Goal: Information Seeking & Learning: Learn about a topic

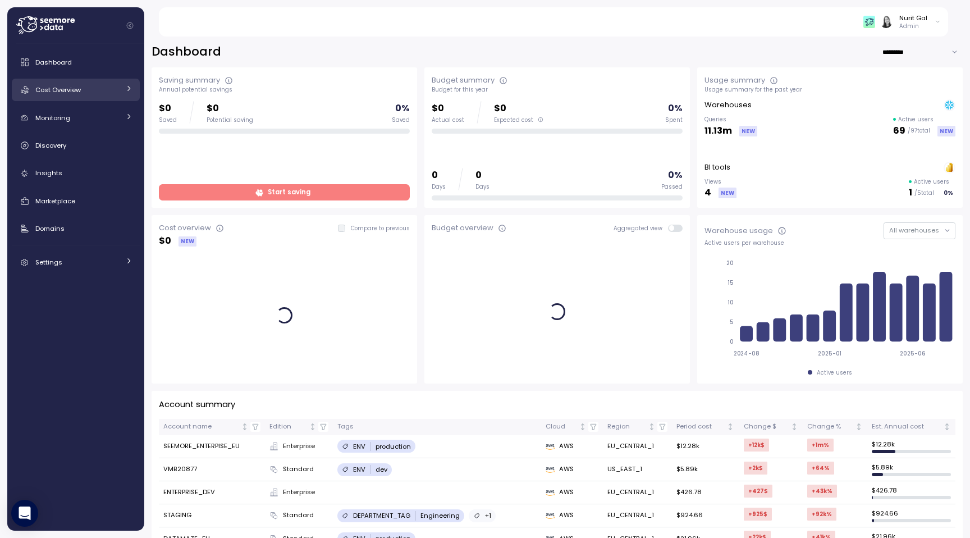
click at [59, 89] on span "Cost Overview" at bounding box center [57, 89] width 45 height 9
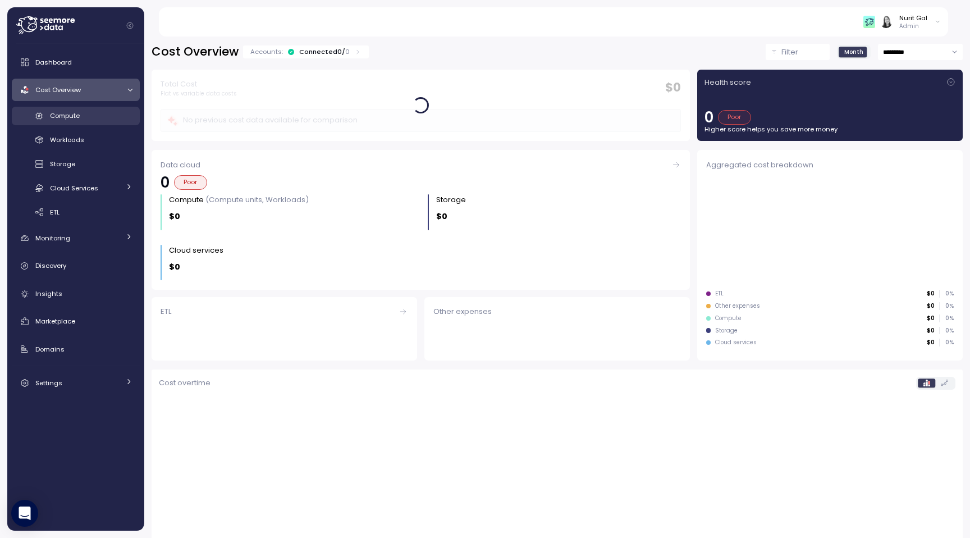
click at [64, 125] on link "Compute" at bounding box center [76, 116] width 128 height 19
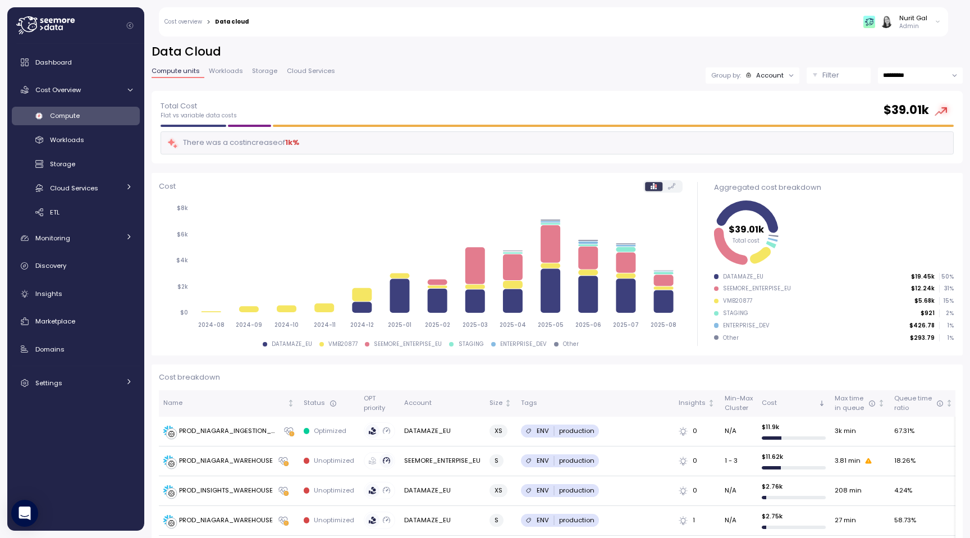
click at [819, 67] on button "Filter" at bounding box center [839, 75] width 64 height 16
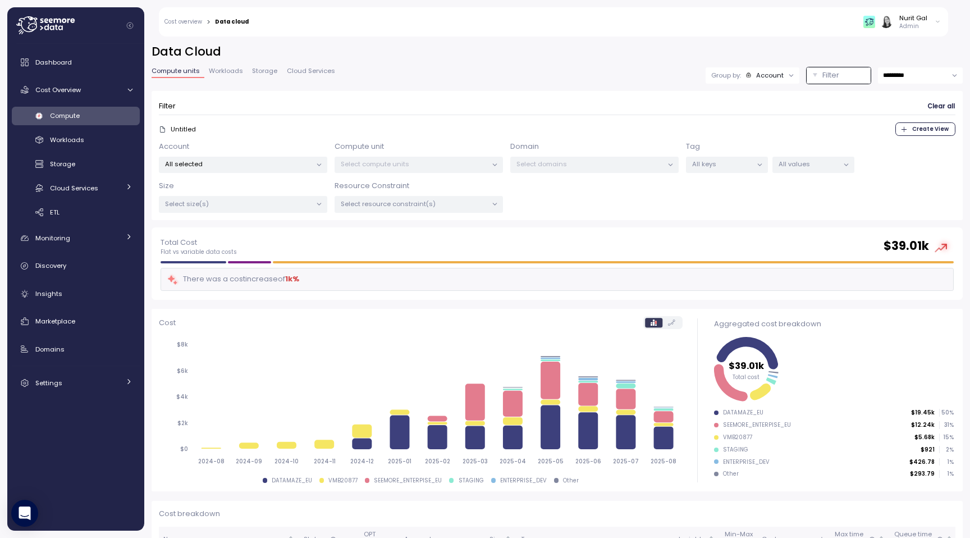
click at [528, 159] on p "Select domains" at bounding box center [590, 163] width 147 height 9
click at [398, 164] on p "Select compute units" at bounding box center [414, 163] width 147 height 9
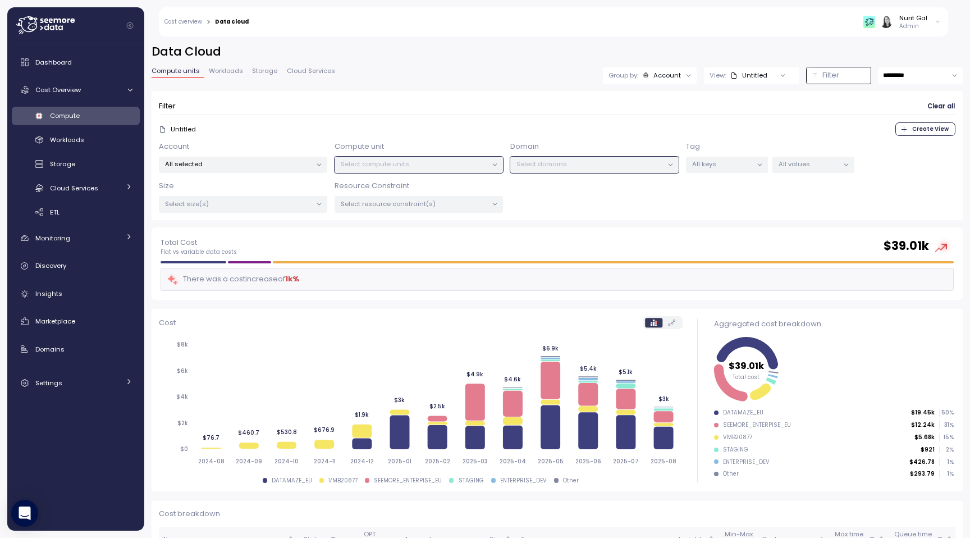
click at [377, 200] on p "Select resource constraint(s)" at bounding box center [414, 203] width 147 height 9
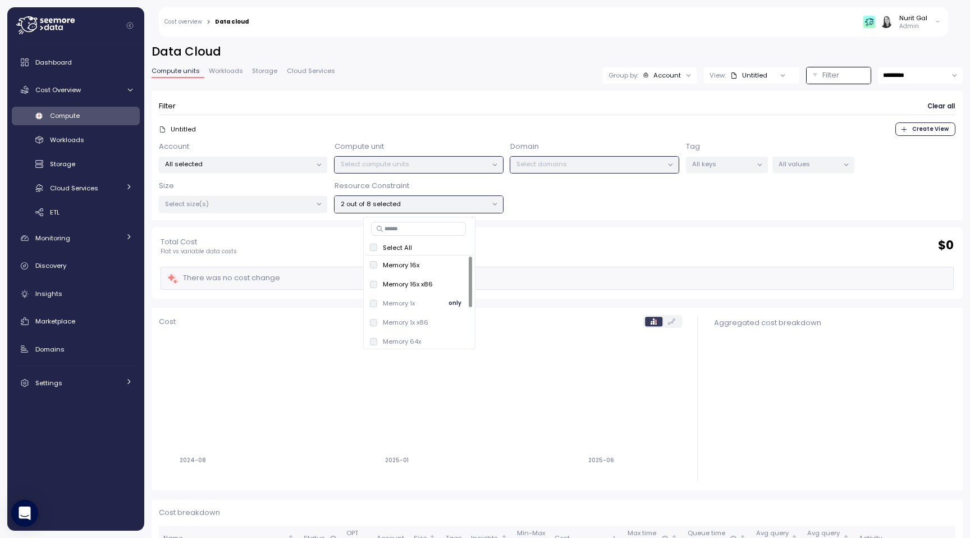
click at [372, 294] on div "Memory 1x only" at bounding box center [420, 303] width 108 height 19
click at [411, 225] on input at bounding box center [418, 228] width 95 height 13
type input "***"
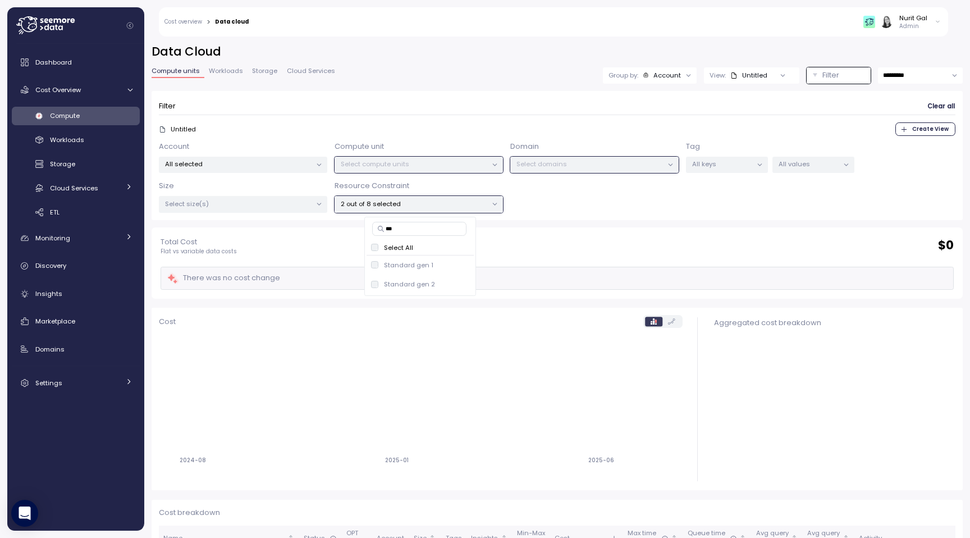
click at [383, 229] on input "***" at bounding box center [419, 228] width 94 height 13
click at [507, 239] on div "Total Cost Flat vs variable data costs $ 0" at bounding box center [557, 245] width 793 height 19
click at [485, 165] on p "Select compute units" at bounding box center [414, 163] width 147 height 9
click at [241, 161] on p "All selected" at bounding box center [238, 163] width 147 height 9
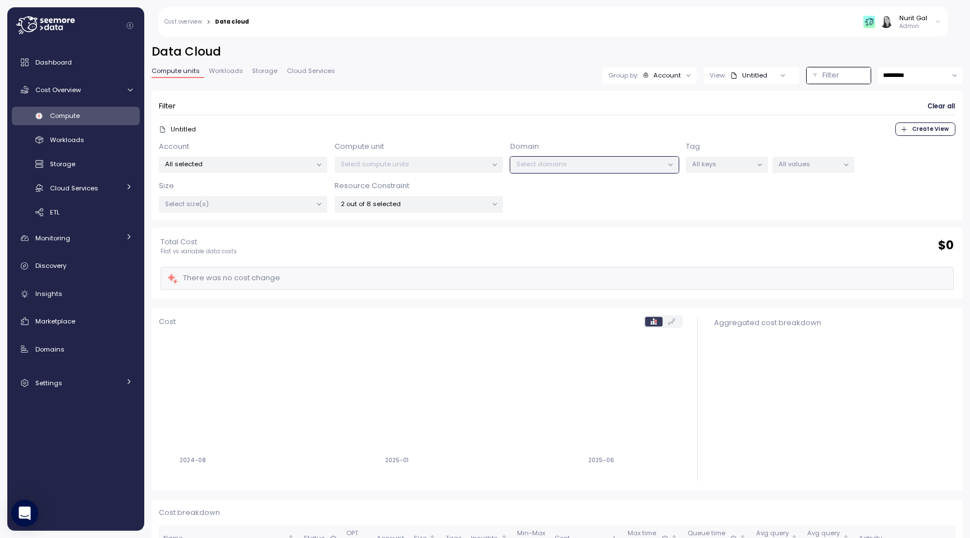
click at [794, 164] on p "All values" at bounding box center [809, 163] width 60 height 9
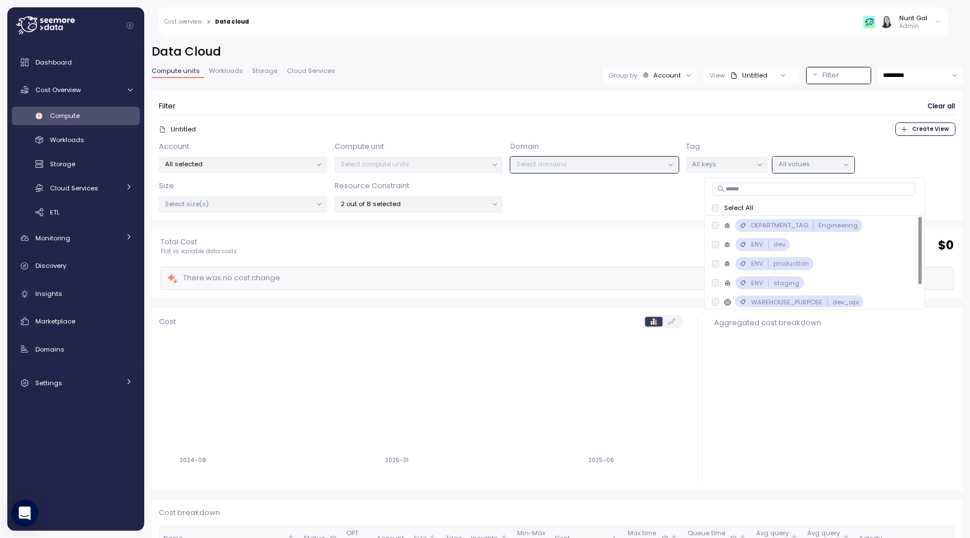
click at [736, 165] on p "All keys" at bounding box center [722, 163] width 60 height 9
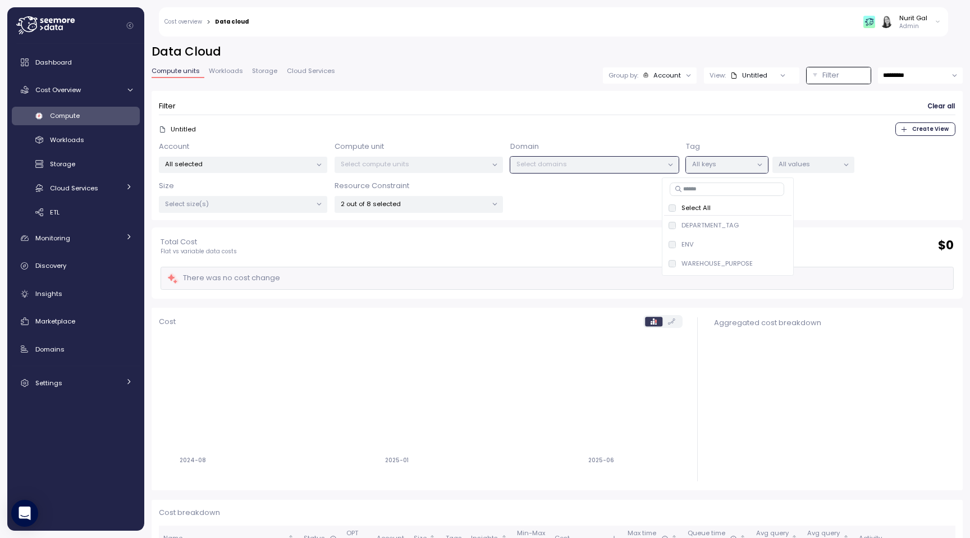
click at [792, 158] on div "All values" at bounding box center [814, 165] width 82 height 16
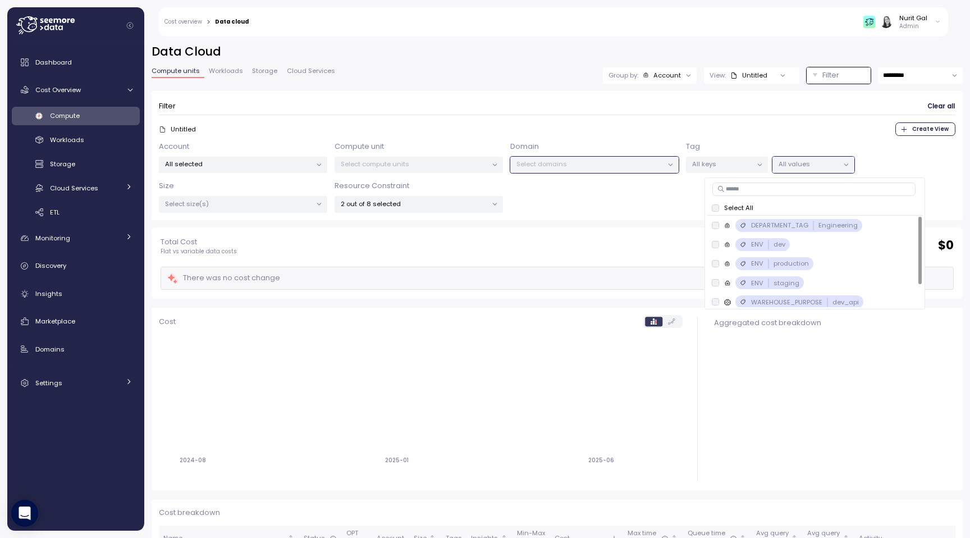
click at [258, 206] on p "Select size(s)" at bounding box center [238, 203] width 147 height 9
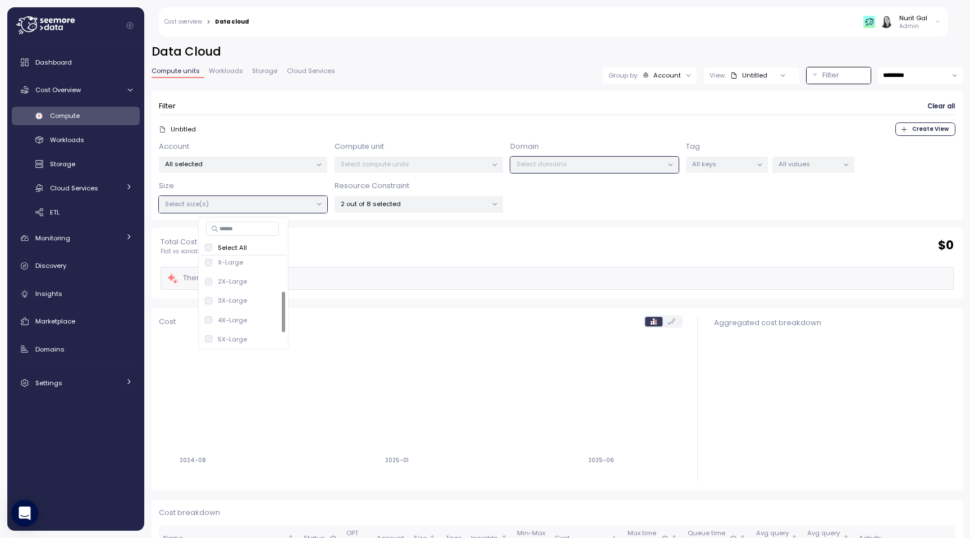
scroll to position [100, 0]
click at [231, 298] on p "4X-Large" at bounding box center [232, 299] width 29 height 9
click at [229, 314] on p "5X-Large" at bounding box center [232, 318] width 29 height 9
